Goal: Task Accomplishment & Management: Use online tool/utility

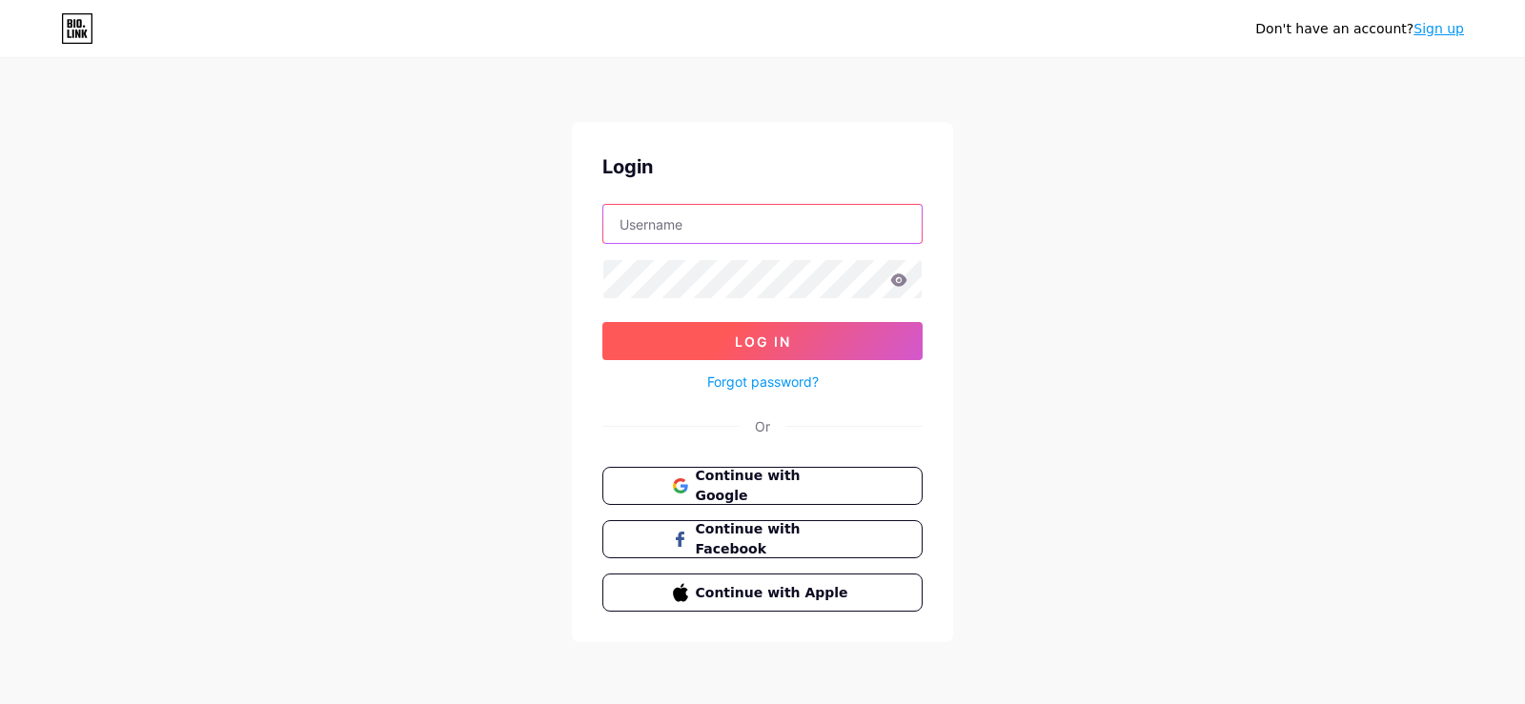
type input "[EMAIL_ADDRESS][DOMAIN_NAME]"
click at [766, 329] on button "Log In" at bounding box center [762, 341] width 320 height 38
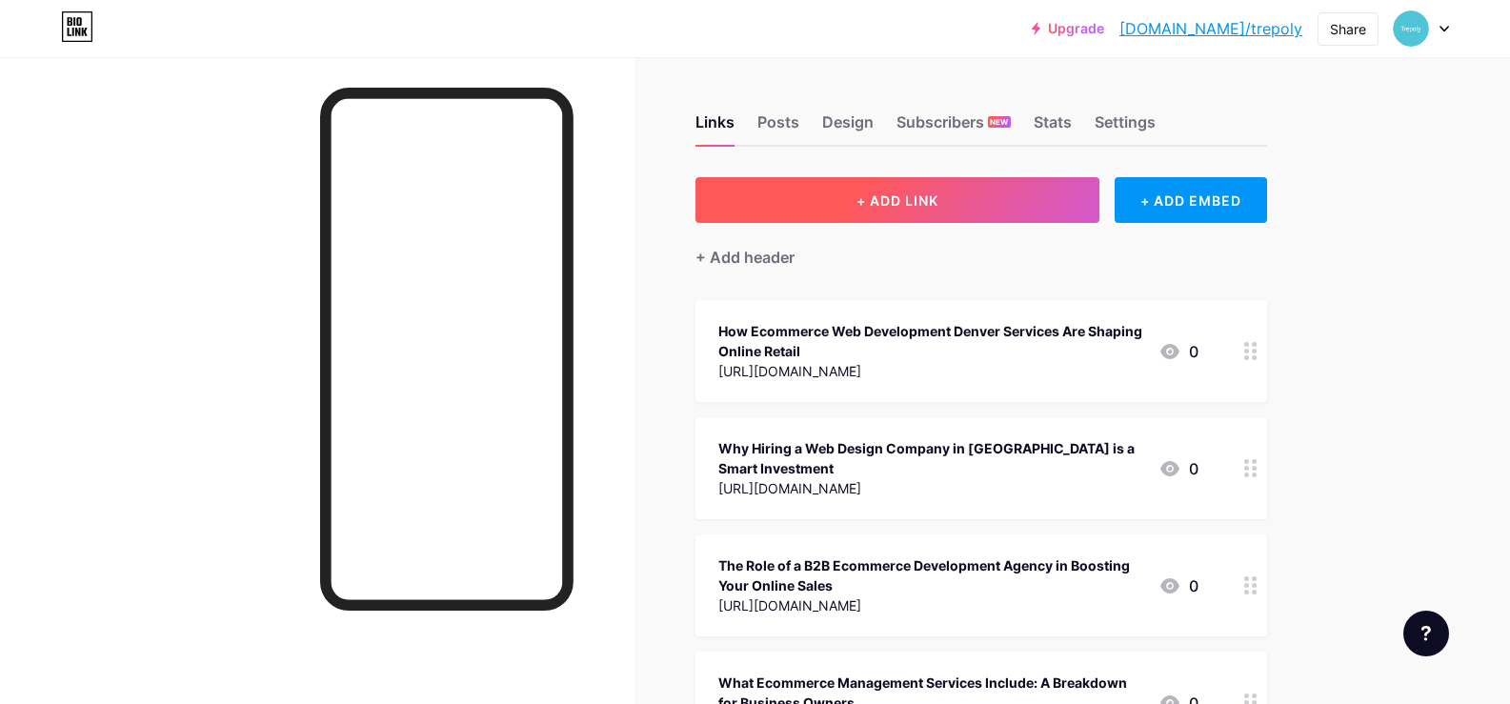
click at [891, 208] on span "+ ADD LINK" at bounding box center [898, 200] width 82 height 16
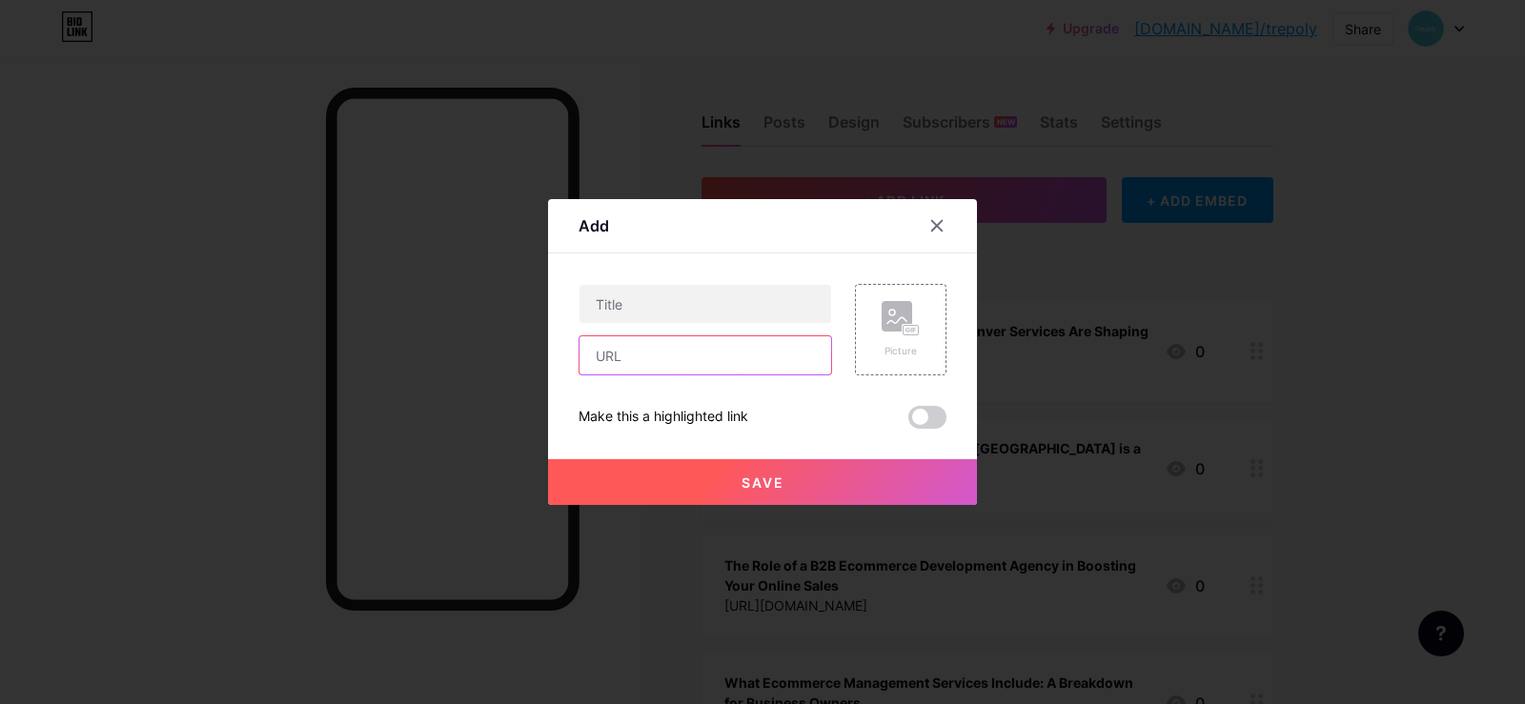
click at [711, 340] on input "text" at bounding box center [705, 355] width 252 height 38
paste input "[URL][DOMAIN_NAME]"
type input "[URL][DOMAIN_NAME]"
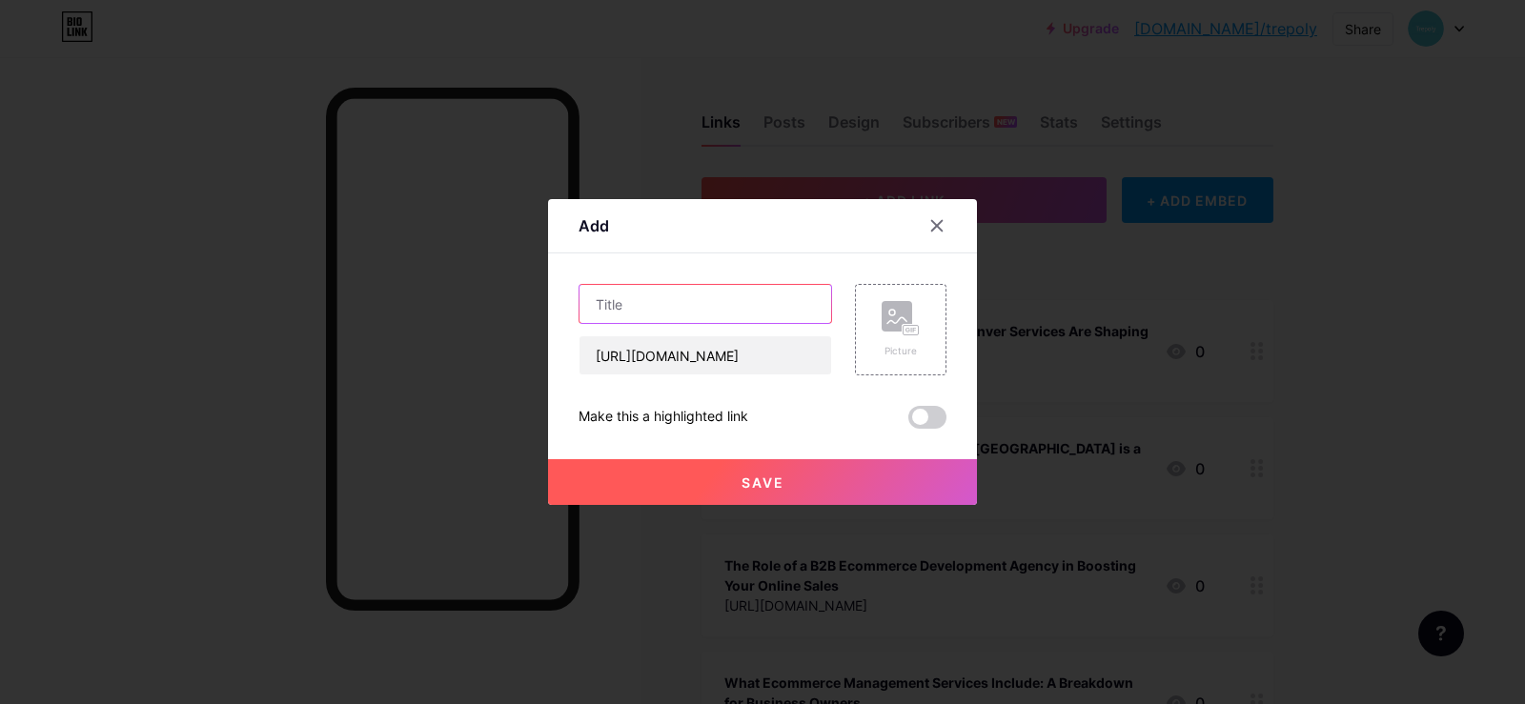
click at [602, 302] on input "text" at bounding box center [705, 304] width 252 height 38
paste input "Expert-Led Ecommerce Site Management Strategies for Inventory Control & Tracking"
type input "Expert-Led Ecommerce Site Management Strategies for Inventory Control & Tracking"
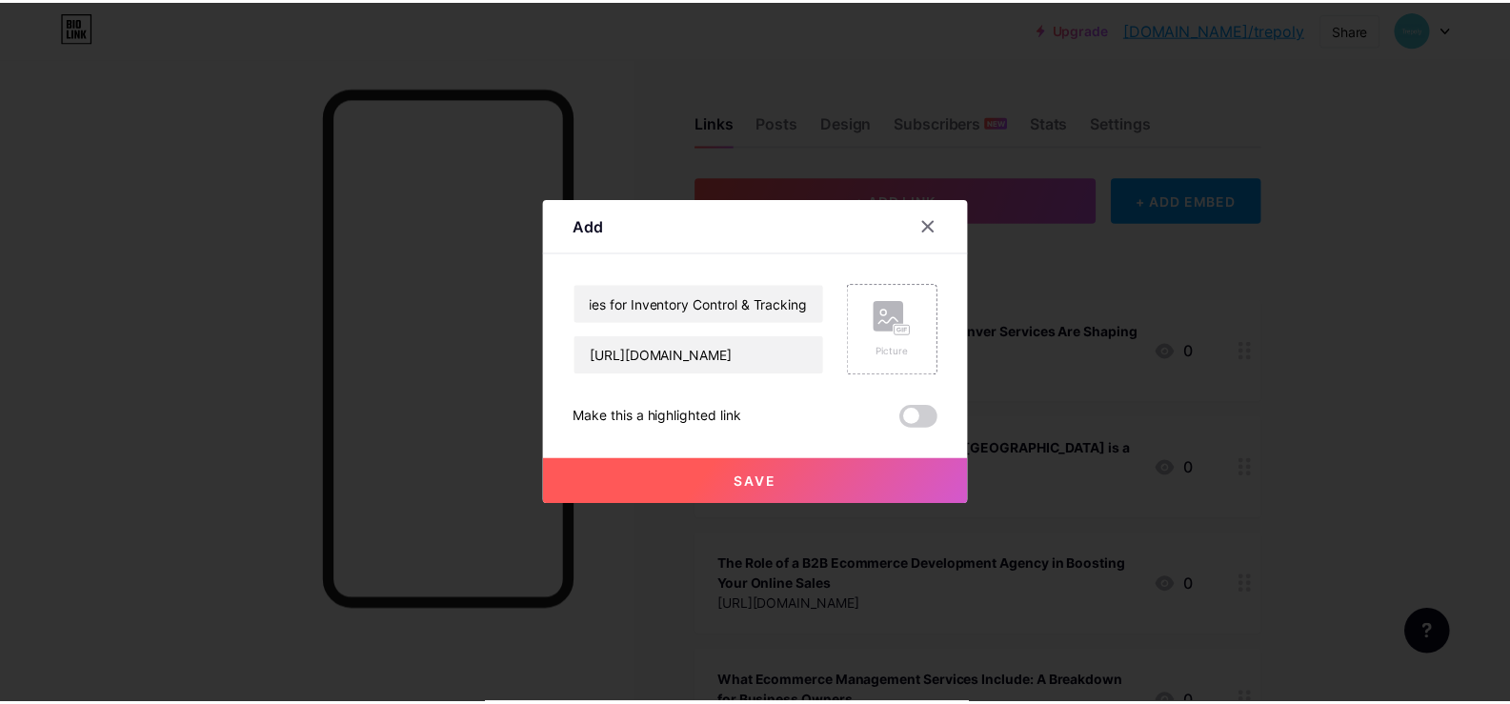
scroll to position [0, 0]
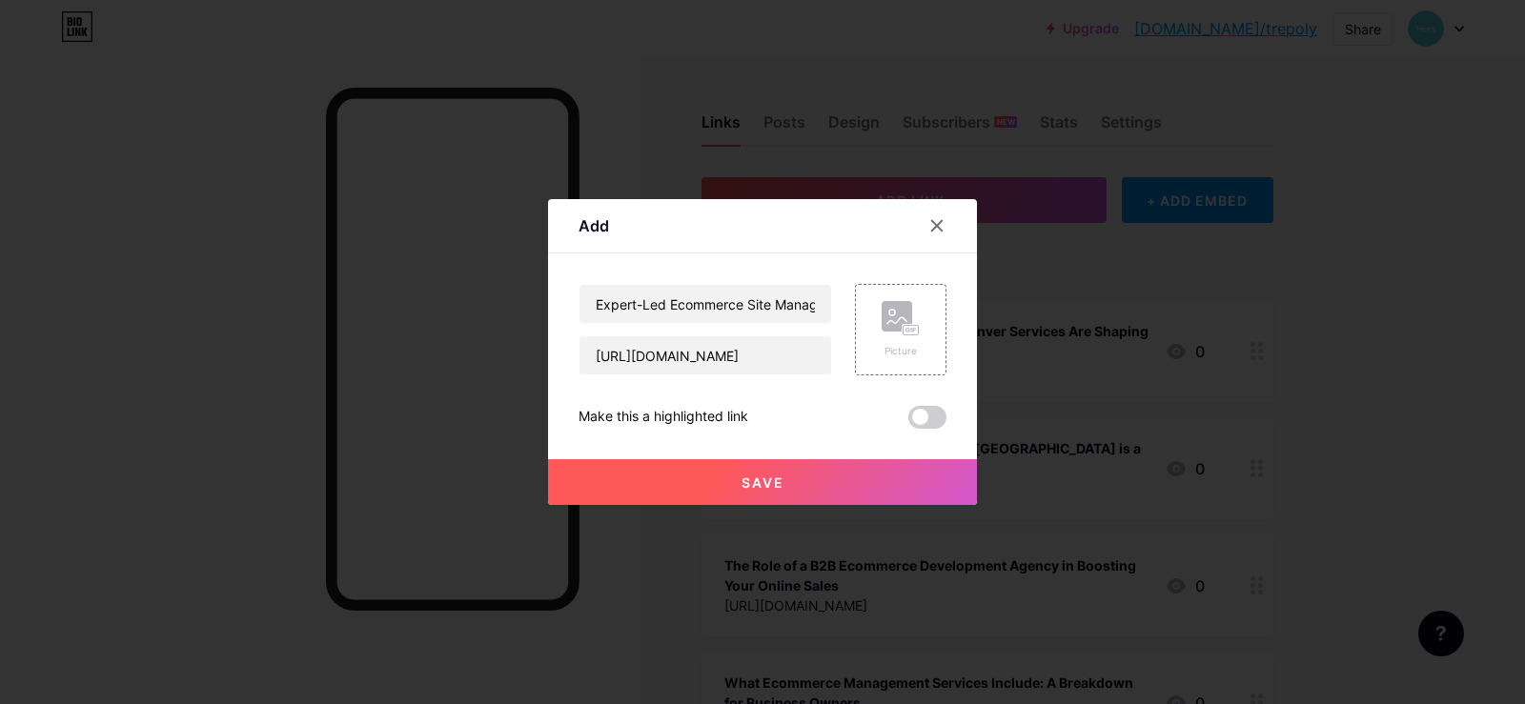
click at [821, 484] on button "Save" at bounding box center [762, 482] width 429 height 46
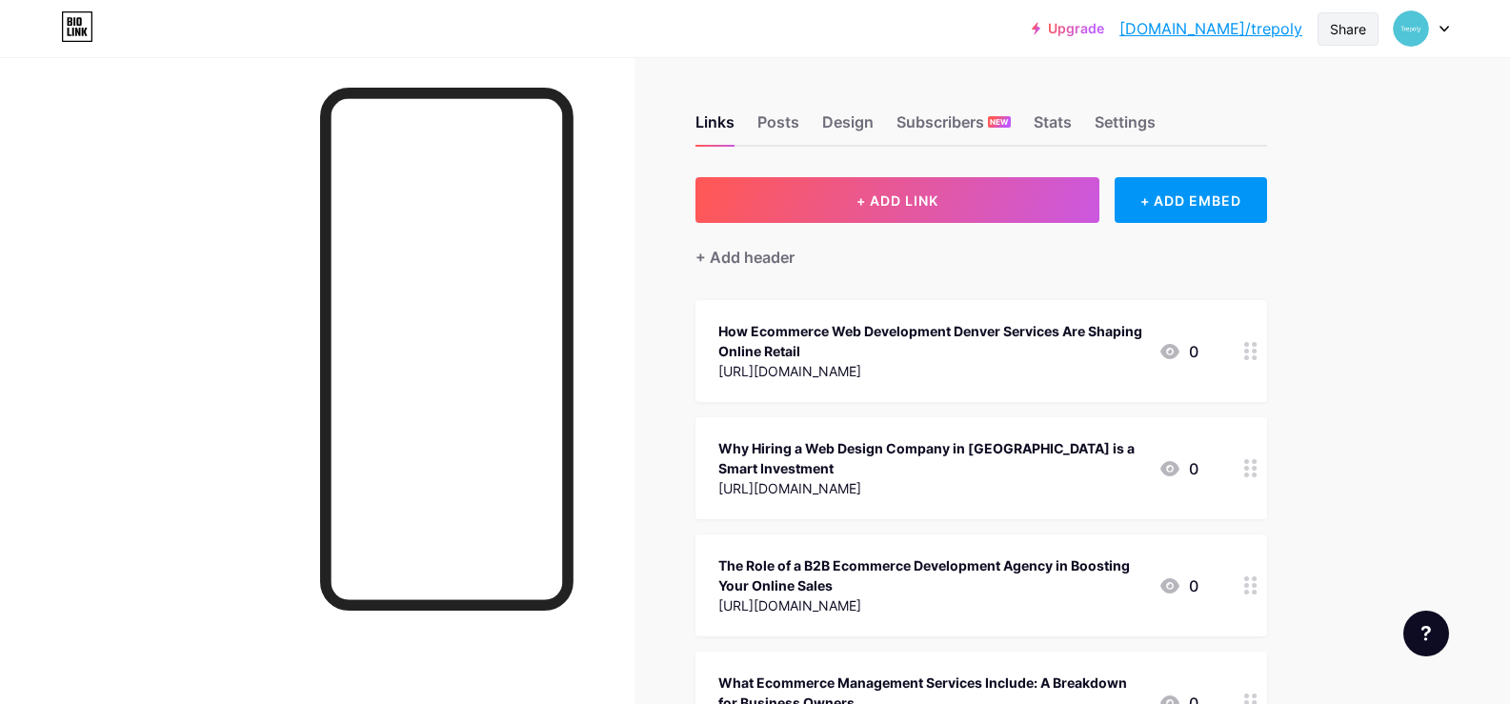
click at [1330, 26] on div "Share" at bounding box center [1348, 29] width 36 height 20
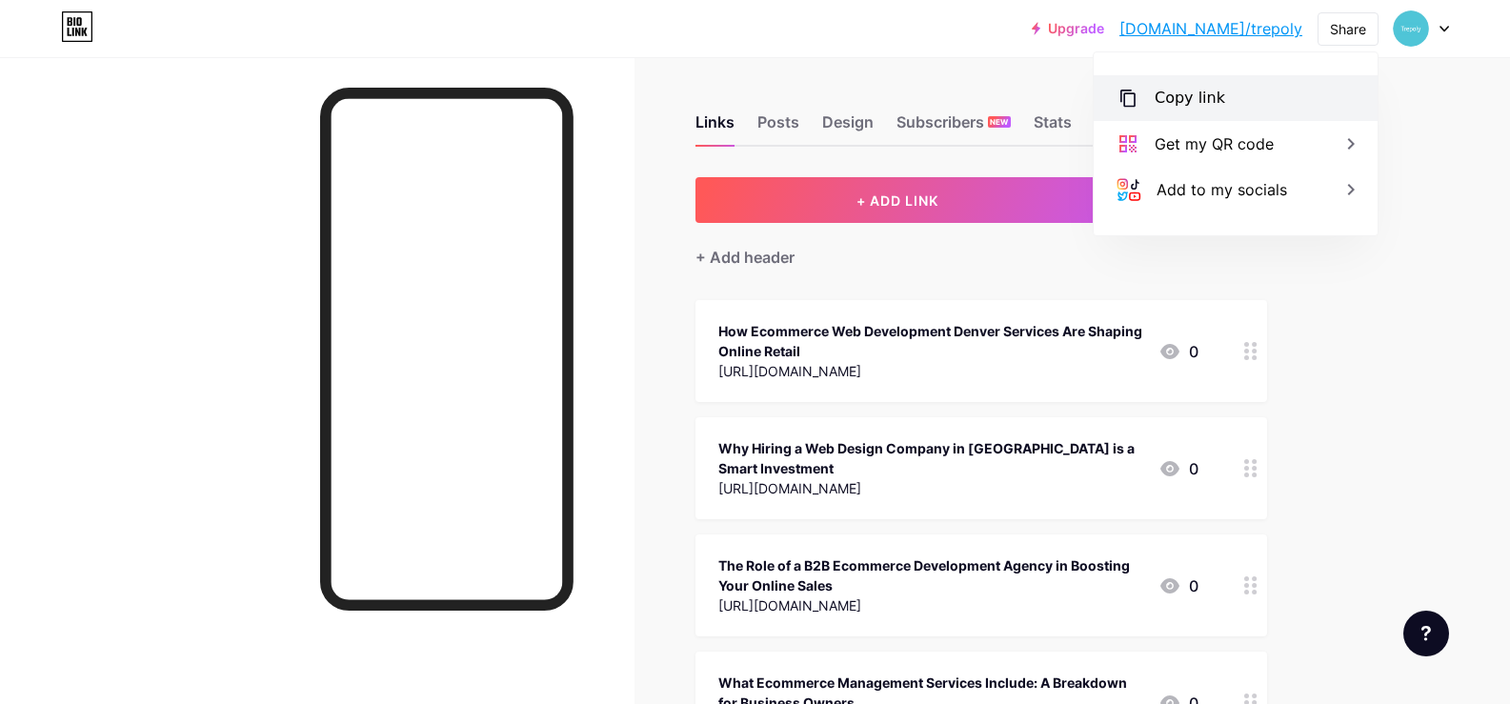
click at [1261, 110] on div "Copy link" at bounding box center [1236, 98] width 284 height 46
